Goal: Ask a question: Seek information or help from site administrators or community

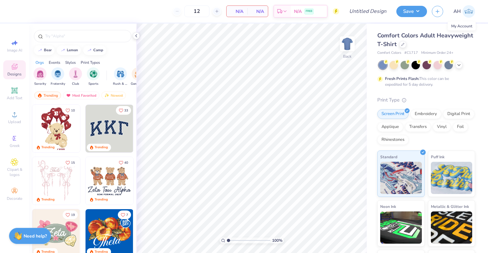
click at [465, 8] on img at bounding box center [469, 11] width 13 height 13
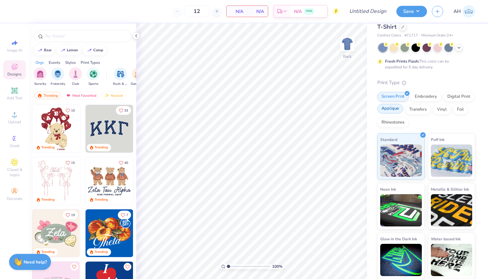
scroll to position [17, 0]
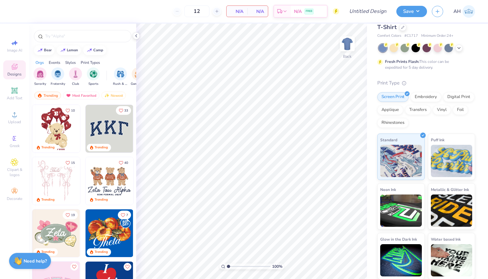
click at [34, 253] on strong "Need help?" at bounding box center [35, 261] width 23 height 6
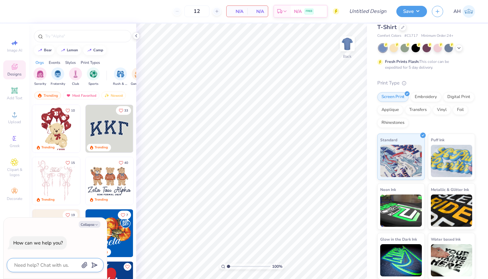
click at [60, 253] on textarea at bounding box center [47, 265] width 66 height 8
type textarea "d"
type textarea "x"
type textarea "de"
type textarea "x"
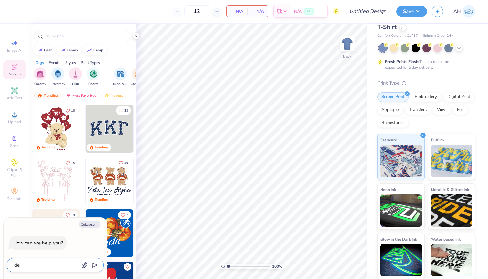
type textarea "des"
type textarea "x"
type textarea "desi"
type textarea "x"
type textarea "desig"
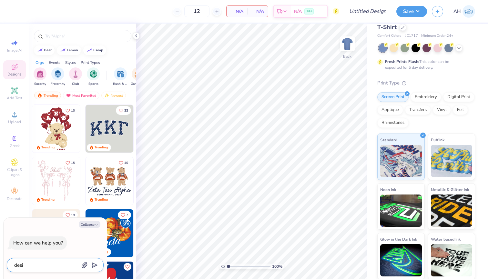
type textarea "x"
type textarea "design"
type textarea "x"
type textarea "design"
type textarea "x"
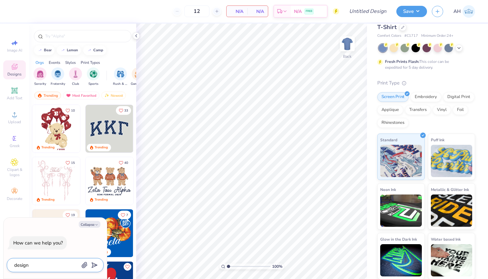
type textarea "design t"
type textarea "x"
type textarea "design to"
type textarea "x"
type textarea "design too"
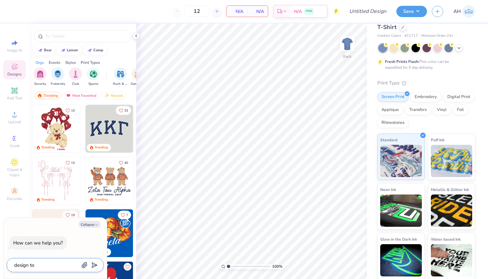
type textarea "x"
type textarea "design tool"
type textarea "x"
type textarea "design tool"
type textarea "x"
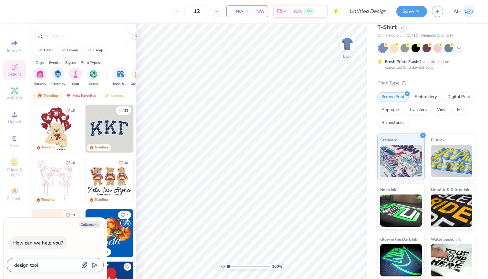
type textarea "design tool k"
type textarea "x"
type textarea "design tool ke"
type textarea "x"
type textarea "design tool kee"
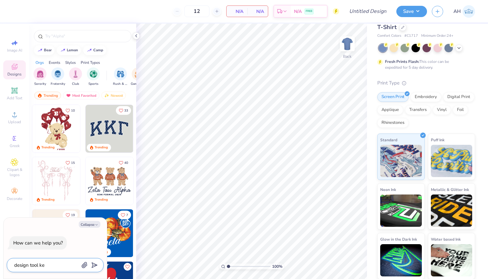
type textarea "x"
type textarea "design tool keep"
type textarea "x"
type textarea "design tool keeps"
type textarea "x"
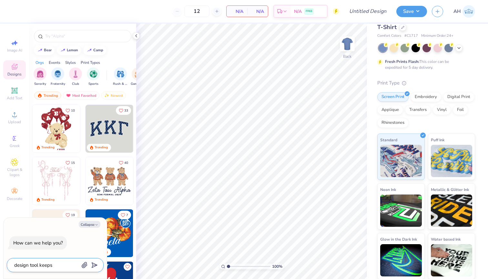
type textarea "design tool keeps"
type textarea "x"
type textarea "design tool keeps c"
type textarea "x"
type textarea "design tool keeps cr"
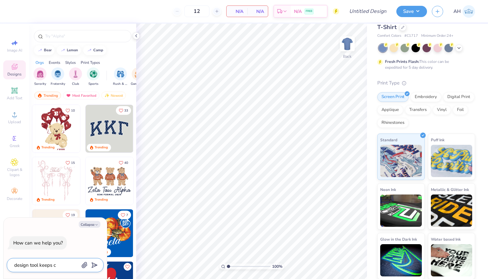
type textarea "x"
type textarea "design tool keeps cra"
type textarea "x"
type textarea "design tool keeps cras"
type textarea "x"
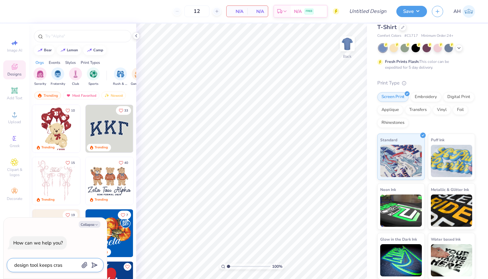
type textarea "design tool keeps crasi"
type textarea "x"
type textarea "design tool keeps cras"
type textarea "x"
type textarea "design tool keeps crash"
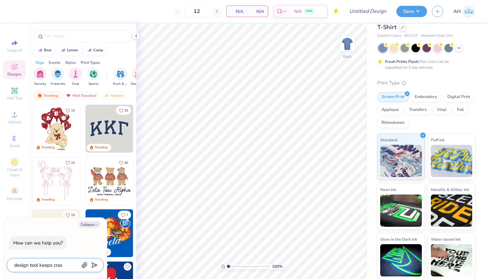
type textarea "x"
type textarea "design tool keeps crashi"
type textarea "x"
type textarea "design tool keeps crashin"
type textarea "x"
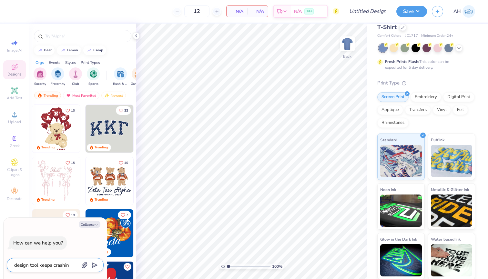
type textarea "design tool keeps crashing"
type textarea "x"
type textarea "design tool keeps crashing"
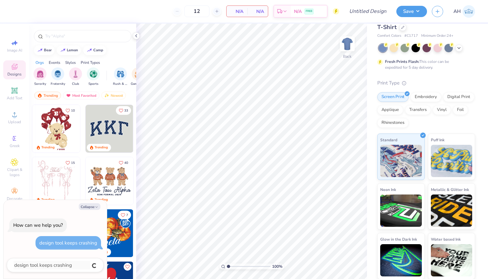
type textarea "x"
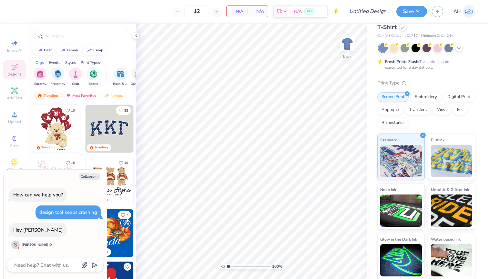
type textarea "x"
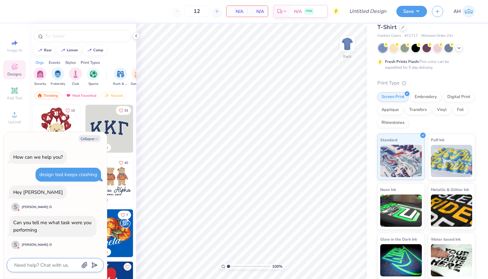
click at [46, 253] on textarea at bounding box center [47, 265] width 66 height 8
type textarea "W"
type textarea "x"
type textarea "Wh"
type textarea "x"
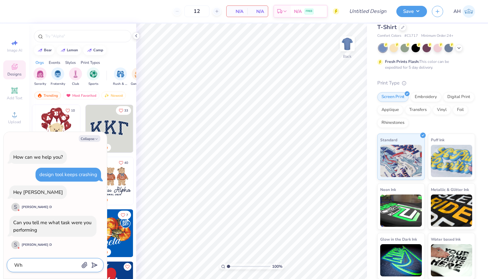
type textarea "Whe"
type textarea "x"
type textarea "When"
type textarea "x"
type textarea "When"
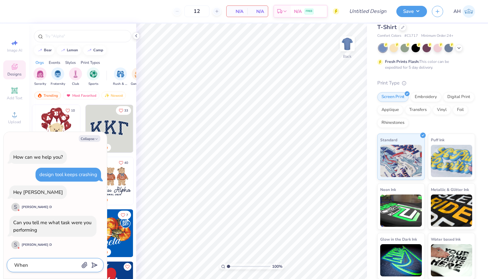
type textarea "x"
type textarea "When I"
type textarea "x"
type textarea "When I"
type textarea "x"
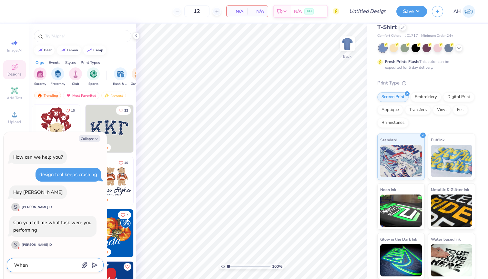
type textarea "When I t"
type textarea "x"
type textarea "When I tr"
type textarea "x"
type textarea "When I try"
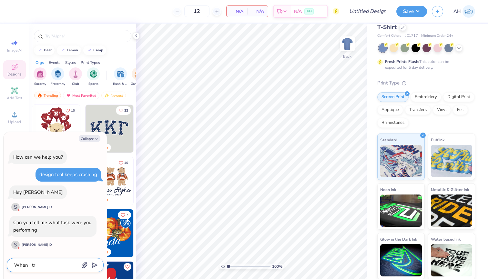
type textarea "x"
type textarea "When I try"
type textarea "x"
type textarea "When I try t"
type textarea "x"
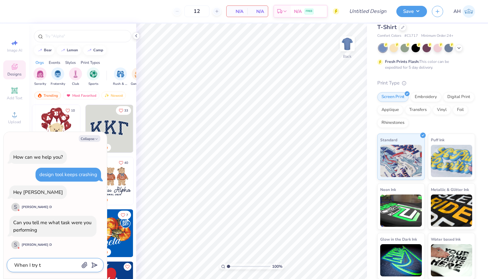
type textarea "When I try to"
type textarea "x"
type textarea "When I try to"
type textarea "x"
type textarea "When I try to c"
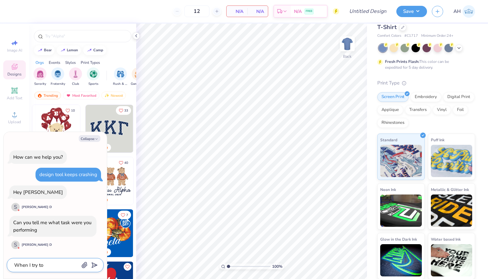
type textarea "x"
type textarea "When I try to ch"
type textarea "x"
type textarea "When I try to cha"
type textarea "x"
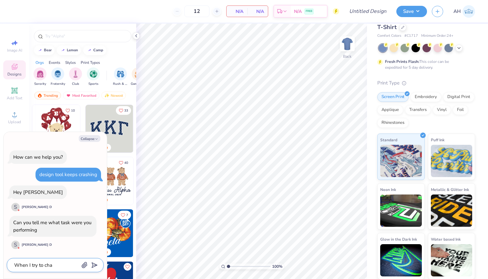
type textarea "When I try to chan"
type textarea "x"
type textarea "When I try to chang"
type textarea "x"
type textarea "When I try to change"
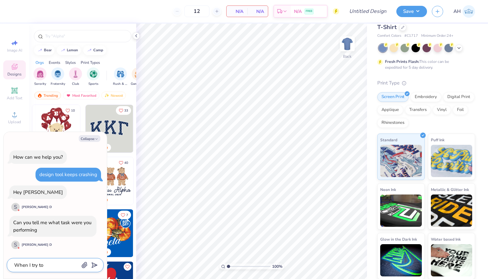
type textarea "x"
type textarea "When I try to change"
type textarea "x"
type textarea "When I try to change t"
type textarea "x"
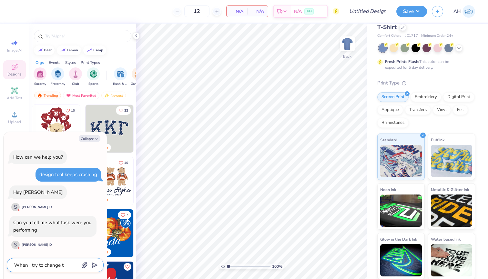
type textarea "When I try to change th"
type textarea "x"
type textarea "When I try to change the"
type textarea "x"
type textarea "When I try to change the"
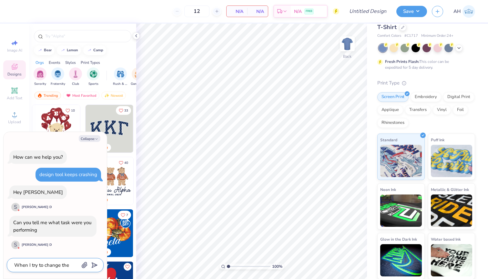
type textarea "x"
type textarea "When I try to change the p"
type textarea "x"
type textarea "When I try to change the"
type textarea "x"
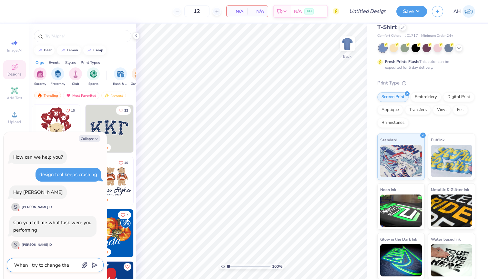
type textarea "When I try to change the g"
type textarea "x"
type textarea "When I try to change the ga"
type textarea "x"
type textarea "When I try to change the gar"
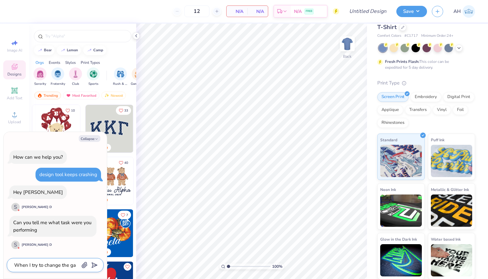
type textarea "x"
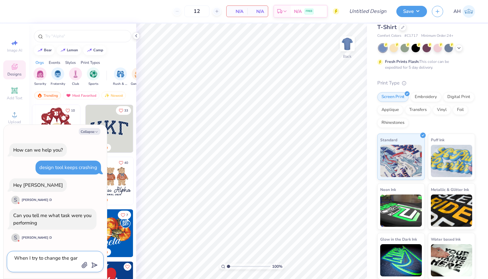
type textarea "When I try to change the garm"
type textarea "x"
type textarea "When I try to change the garme"
type textarea "x"
type textarea "When I try to change the garmet"
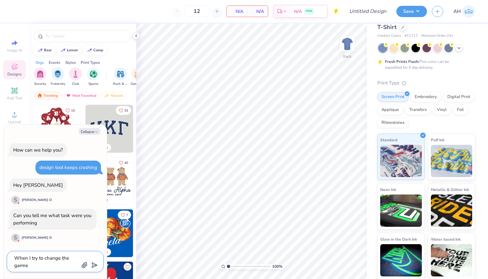
type textarea "x"
type textarea "When I try to change the garment"
type textarea "x"
type textarea "When I try to change the garment f"
type textarea "x"
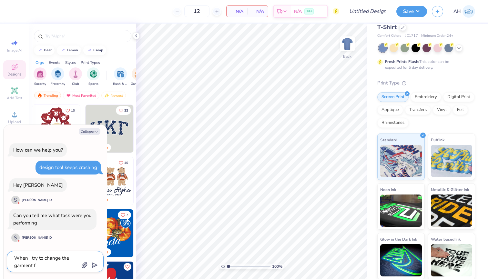
type textarea "When I try to change the garment fr"
type textarea "x"
type textarea "When I try to change the garment fro"
type textarea "x"
type textarea "When I try to change the garment from"
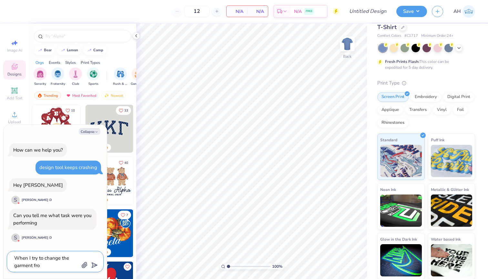
type textarea "x"
type textarea "When I try to change the garment from"
type textarea "x"
type textarea "When I try to change the garment from t"
type textarea "x"
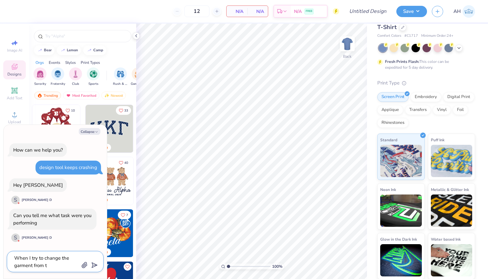
type textarea "When I try to change the garment from th"
type textarea "x"
type textarea "When I try to change the garment from the"
type textarea "x"
type textarea "When I try to change the garment from the"
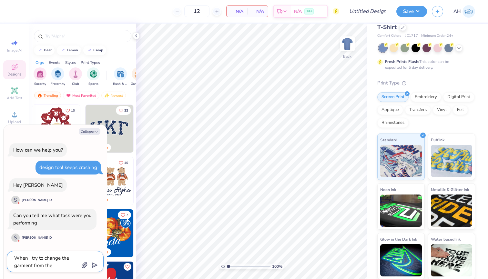
type textarea "x"
type textarea "When I try to change the garment from the d"
type textarea "x"
type textarea "When I try to change the garment from the de"
type textarea "x"
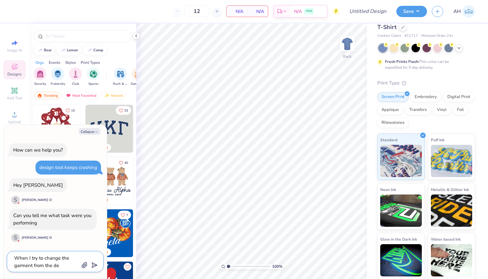
type textarea "When I try to change the garment from the def"
type textarea "x"
type textarea "When I try to change the garment from the defa"
type textarea "x"
type textarea "When I try to change the garment from the defau"
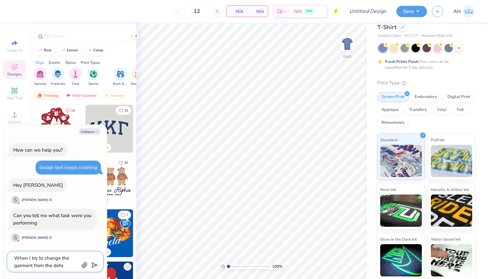
type textarea "x"
type textarea "When I try to change the garment from the defaul"
type textarea "x"
type textarea "When I try to change the garment from the default"
type textarea "x"
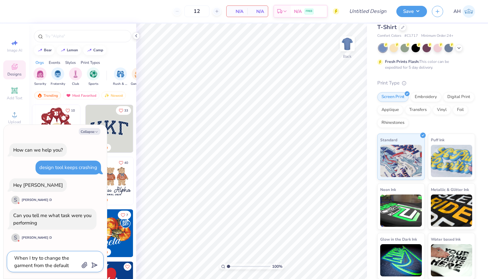
type textarea "When I try to change the garment from the default"
type textarea "x"
type textarea "When I try to change the garment from the default t"
type textarea "x"
type textarea "When I try to change the garment from the default t-"
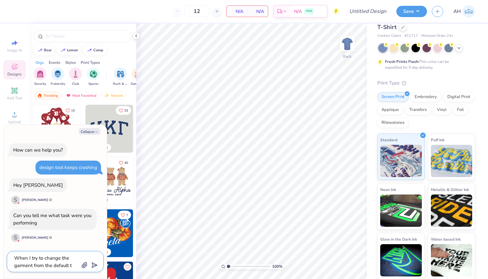
type textarea "x"
type textarea "When I try to change the garment from the default t-s"
type textarea "x"
type textarea "When I try to change the garment from the default t-sh"
type textarea "x"
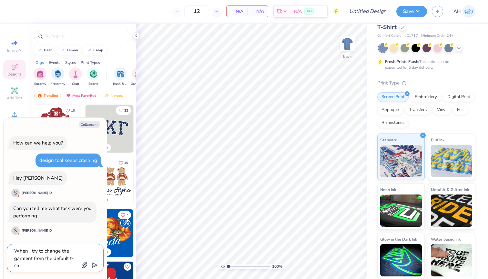
type textarea "When I try to change the garment from the default t-shi"
type textarea "x"
type textarea "When I try to change the garment from the default t-shir"
type textarea "x"
type textarea "When I try to change the garment from the default t-shirt"
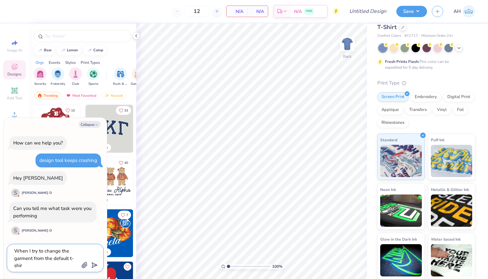
type textarea "x"
type textarea "When I try to change the garment from the default t-shirt,"
type textarea "x"
type textarea "When I try to change the garment from the default t-shirt,"
type textarea "x"
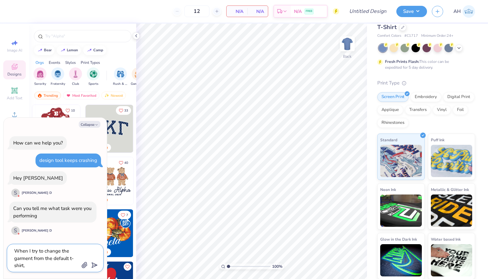
type textarea "When I try to change the garment from the default t-shirt, t"
type textarea "x"
type textarea "When I try to change the garment from the default t-shirt, to"
type textarea "x"
type textarea "When I try to change the garment from the default t-shirt, to"
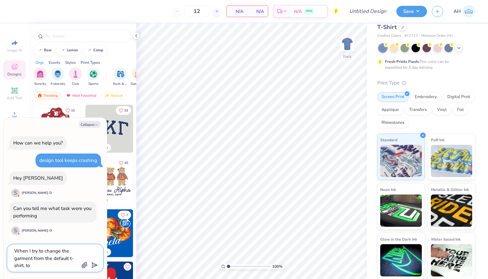
type textarea "x"
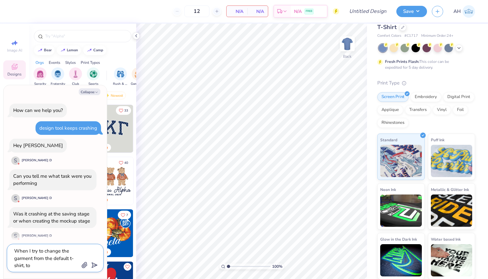
scroll to position [4, 0]
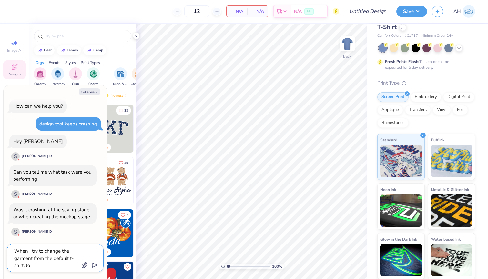
type textarea "When I try to change the garment from the default t-shirt, to a"
type textarea "x"
type textarea "When I try to change the garment from the default t-shirt, to a"
type textarea "x"
type textarea "When I try to change the garment from the default t-shirt, to a h"
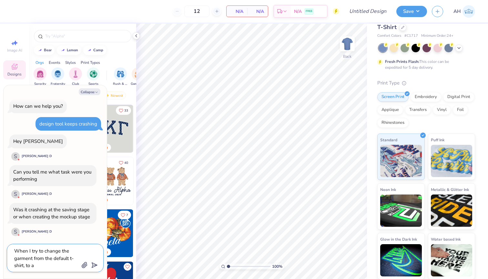
type textarea "x"
type textarea "When I try to change the garment from the default t-shirt, to a he"
type textarea "x"
type textarea "When I try to change the garment from the default t-shirt, to a her"
type textarea "x"
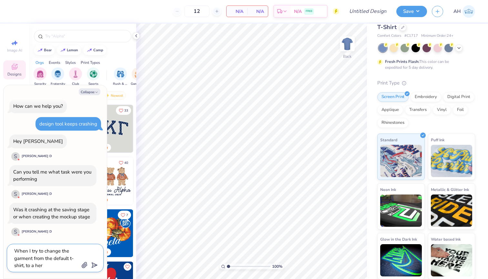
type textarea "When I try to change the garment from the default t-shirt, to a hers"
type textarea "x"
type textarea "When I try to change the garment from the default t-shirt, to a herse"
type textarea "x"
click at [39, 253] on textarea "When I try to change the garment from the default t-shirt, to a Hersey or a" at bounding box center [47, 258] width 66 height 23
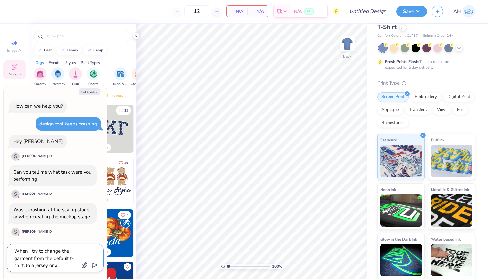
click at [62, 253] on textarea "When I try to change the garment from the default t-shirt, to a jersey or a" at bounding box center [47, 258] width 66 height 23
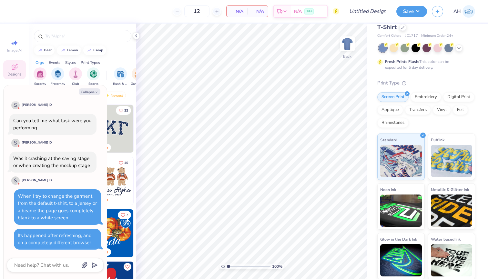
scroll to position [53, 0]
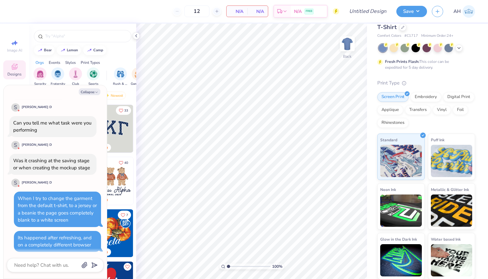
click at [52, 219] on div "When I try to change the garment from the default t-shirt, to a jersey or a bea…" at bounding box center [57, 209] width 79 height 28
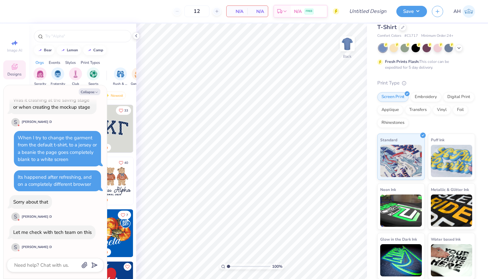
scroll to position [182, 0]
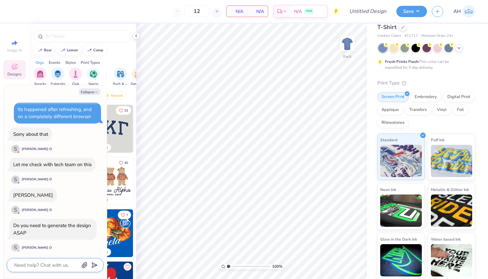
click at [45, 253] on textarea at bounding box center [47, 265] width 66 height 8
click at [96, 253] on button "submit" at bounding box center [93, 264] width 7 height 7
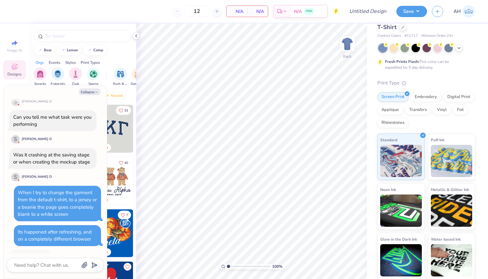
scroll to position [50, 0]
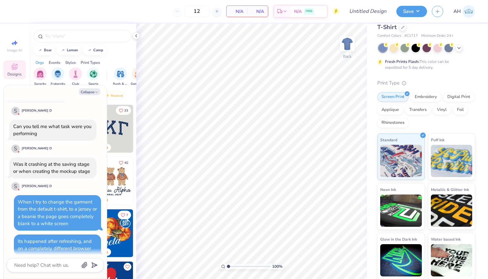
click at [405, 30] on div "Comfort Colors Adult Heavyweight T-Shirt" at bounding box center [426, 22] width 98 height 17
click at [405, 29] on div at bounding box center [402, 26] width 7 height 7
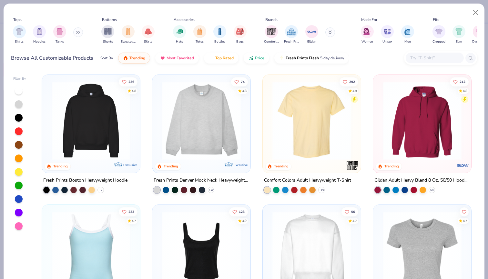
click at [221, 121] on img at bounding box center [201, 120] width 85 height 79
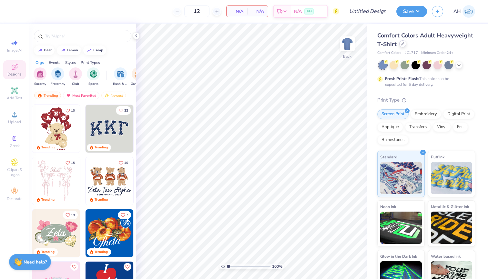
click at [401, 43] on div at bounding box center [402, 43] width 7 height 7
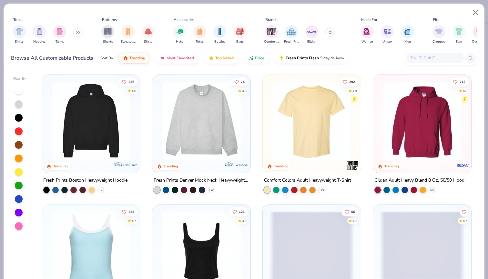
click at [75, 32] on button at bounding box center [78, 32] width 10 height 10
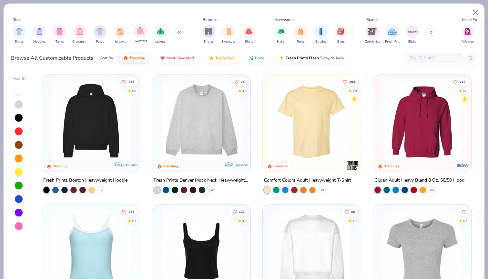
click at [142, 33] on img "filter for Sweaters" at bounding box center [140, 30] width 7 height 7
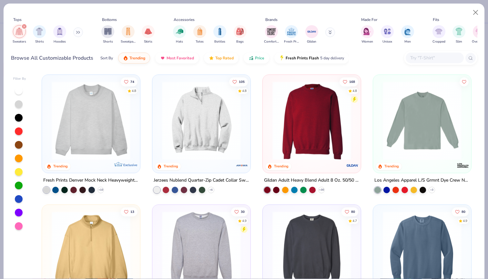
click at [75, 32] on button at bounding box center [78, 32] width 10 height 10
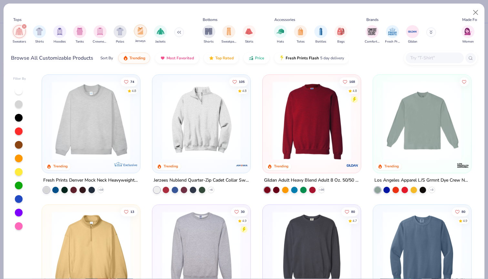
click at [144, 30] on img "filter for Jerseys" at bounding box center [140, 30] width 7 height 7
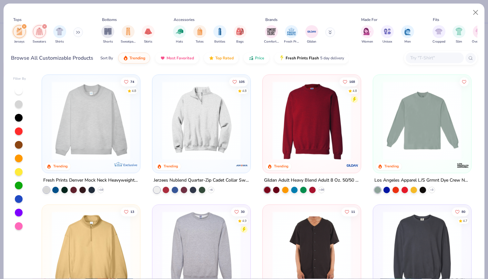
click at [44, 25] on div "filter for Sweaters" at bounding box center [45, 27] width 6 height 6
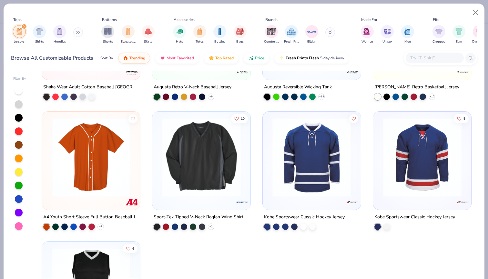
scroll to position [94, 0]
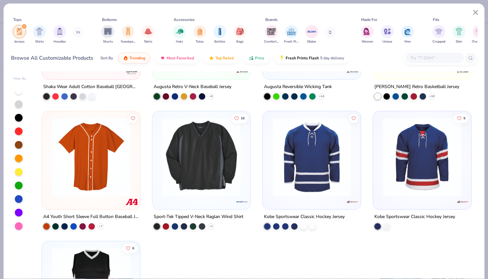
click at [323, 156] on img at bounding box center [311, 157] width 85 height 79
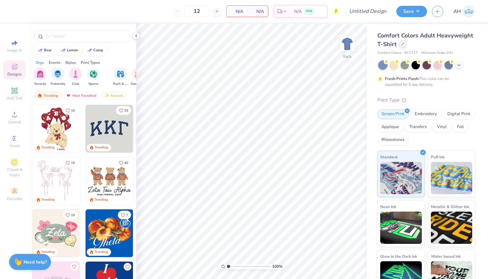
click at [401, 44] on icon at bounding box center [402, 43] width 3 height 3
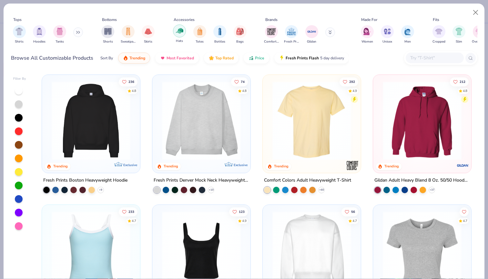
click at [183, 36] on div "filter for Hats" at bounding box center [179, 31] width 13 height 13
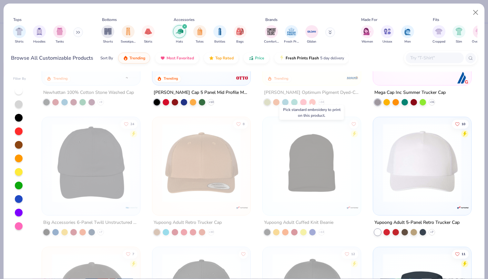
scroll to position [92, 0]
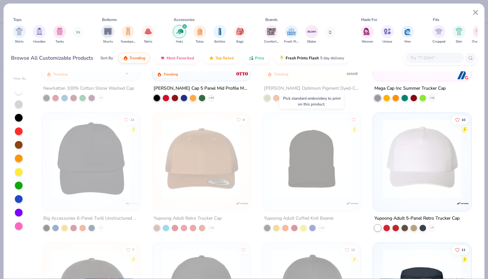
click at [305, 201] on div at bounding box center [312, 160] width 92 height 88
click at [316, 138] on img at bounding box center [311, 158] width 85 height 79
click at [309, 167] on img at bounding box center [311, 158] width 85 height 79
click at [474, 12] on button "Close" at bounding box center [476, 12] width 12 height 12
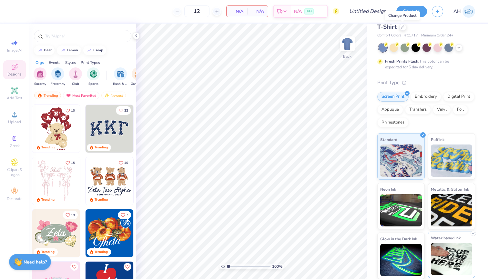
scroll to position [17, 0]
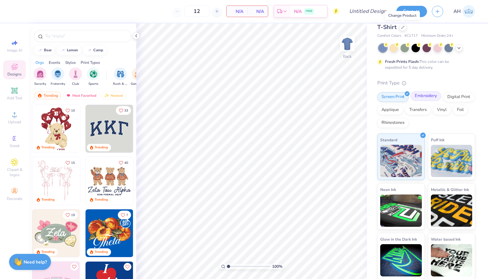
click at [430, 98] on div "Embroidery" at bounding box center [426, 96] width 31 height 10
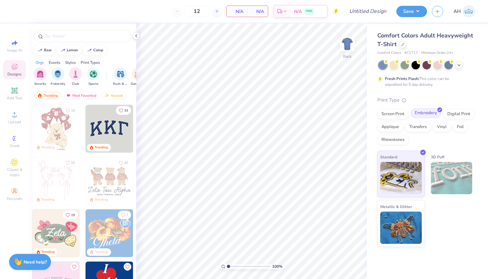
scroll to position [0, 0]
click at [403, 46] on div at bounding box center [402, 43] width 7 height 7
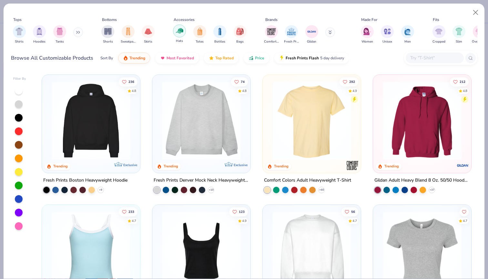
click at [181, 32] on img "filter for Hats" at bounding box center [179, 30] width 7 height 7
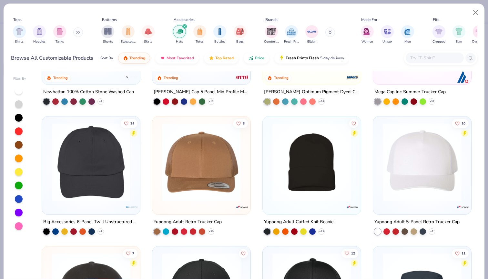
scroll to position [102, 0]
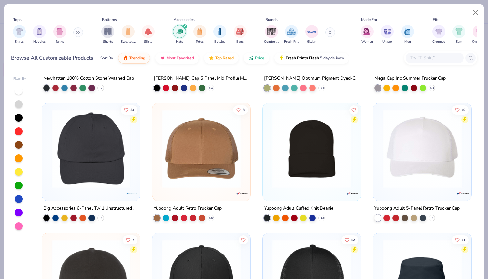
click at [314, 173] on img at bounding box center [311, 148] width 85 height 79
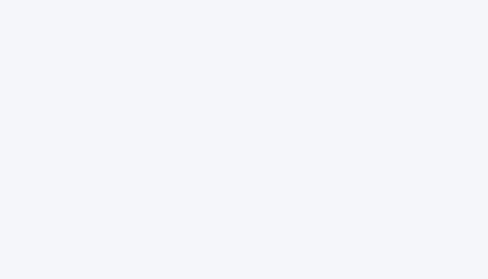
click at [132, 74] on div at bounding box center [244, 139] width 488 height 279
click at [116, 31] on div at bounding box center [244, 139] width 488 height 279
